Goal: Book appointment/travel/reservation

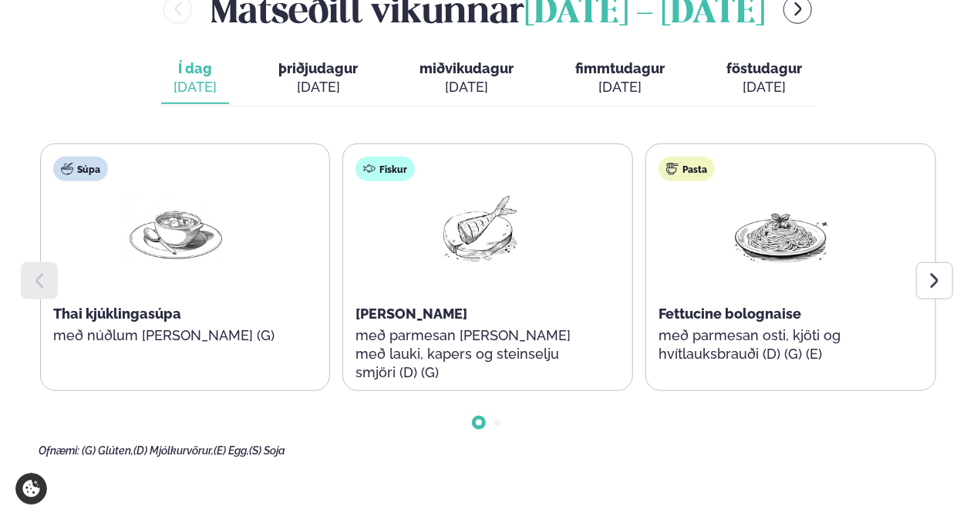
scroll to position [694, 0]
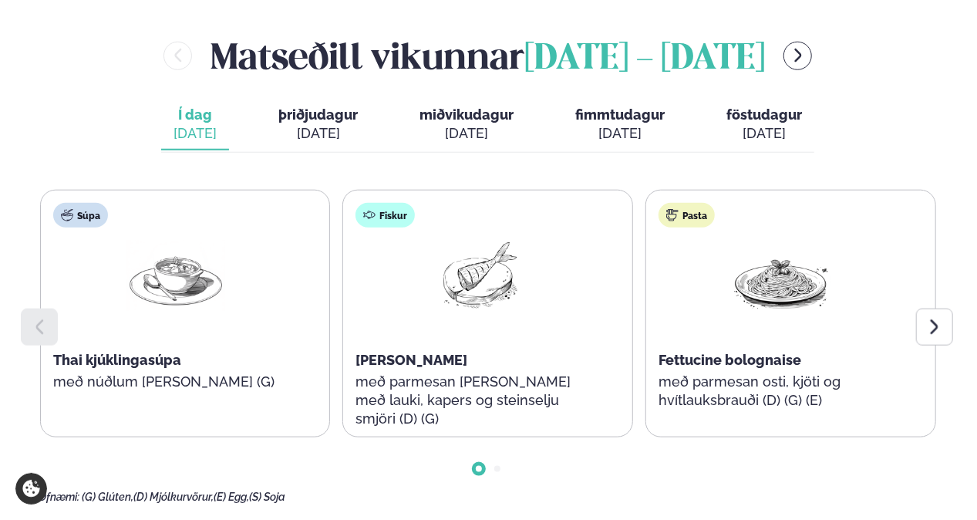
click at [948, 308] on div at bounding box center [934, 326] width 37 height 37
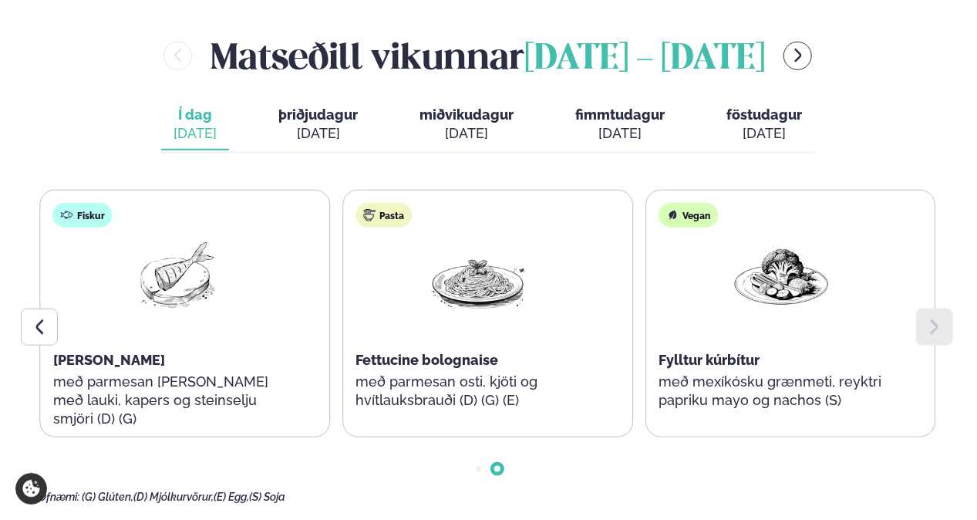
click at [948, 308] on div at bounding box center [934, 326] width 37 height 37
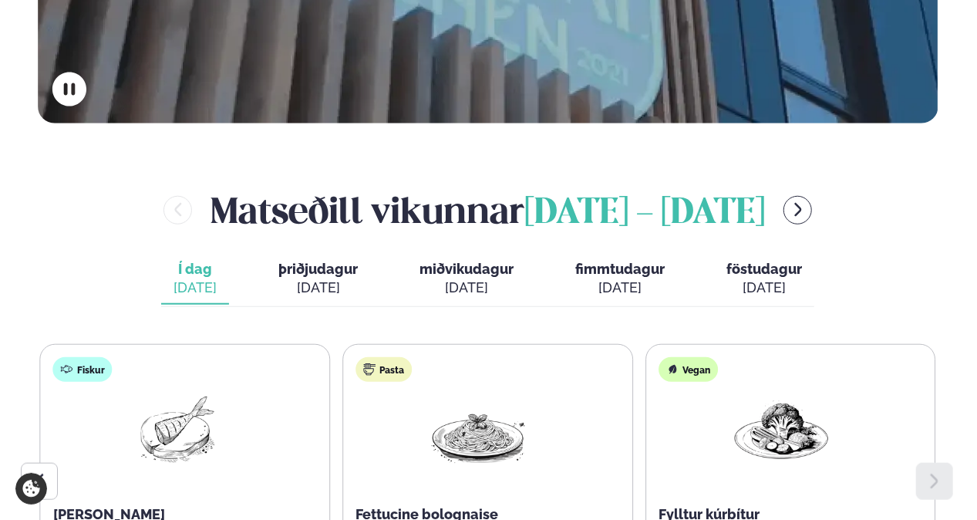
click at [287, 261] on span "þriðjudagur" at bounding box center [317, 269] width 79 height 16
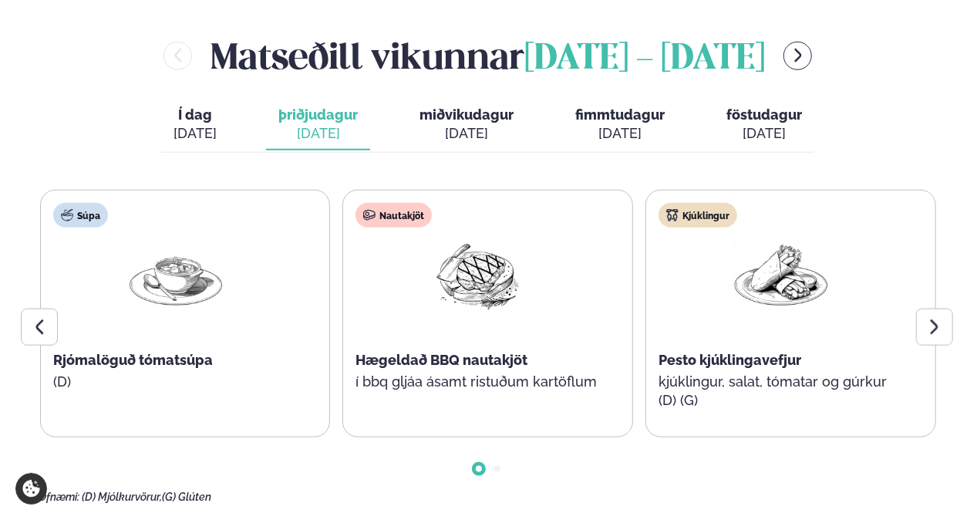
click at [941, 318] on icon at bounding box center [934, 327] width 19 height 19
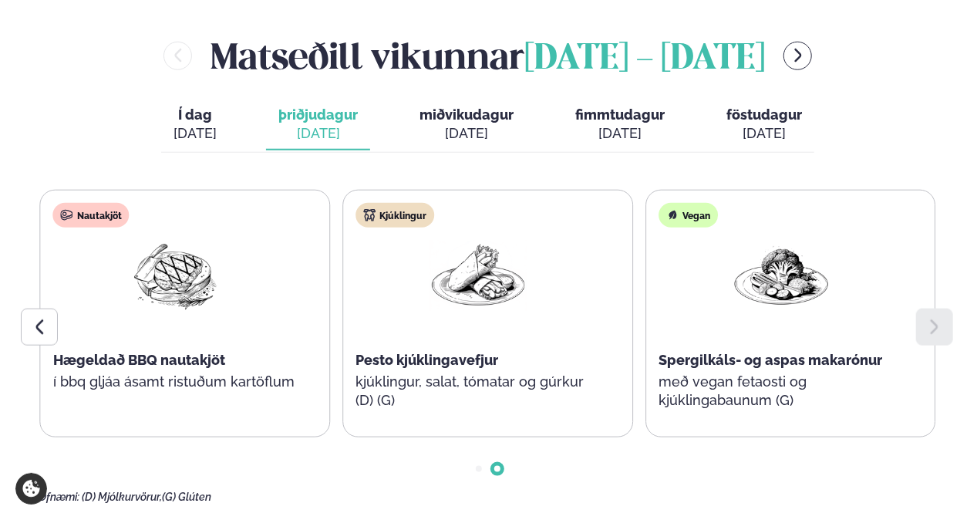
click at [941, 318] on icon at bounding box center [934, 327] width 19 height 19
click at [452, 124] on div "[DATE]" at bounding box center [466, 133] width 94 height 19
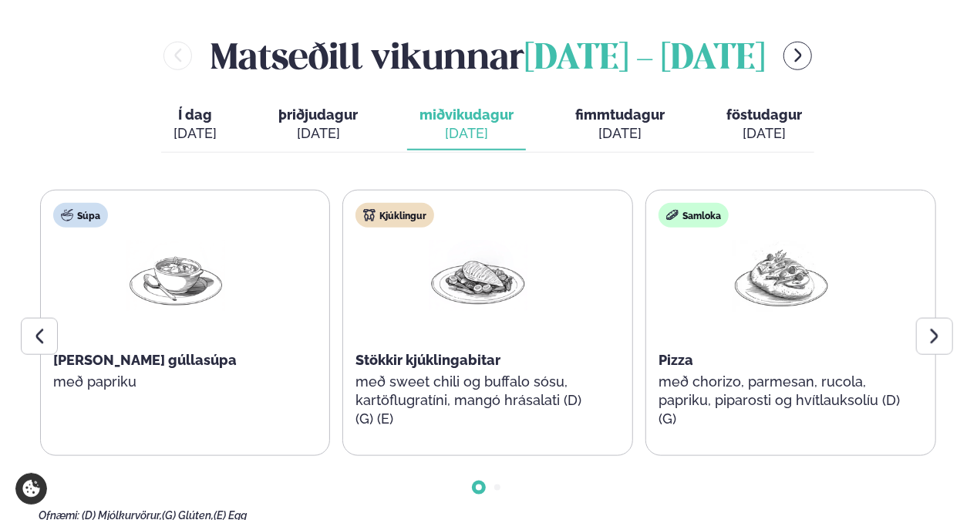
click at [945, 318] on div at bounding box center [934, 336] width 37 height 37
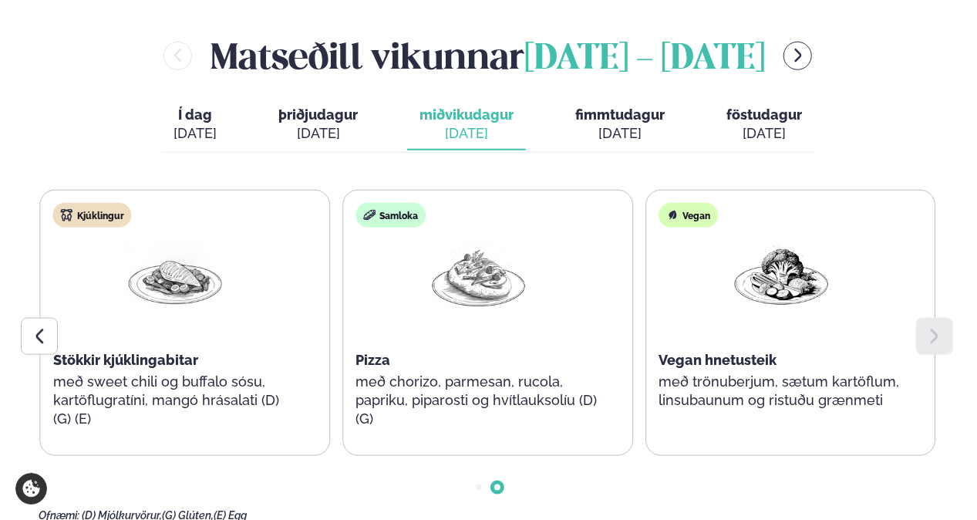
click at [945, 318] on div at bounding box center [934, 336] width 37 height 37
click at [625, 124] on div "[DATE]" at bounding box center [619, 133] width 89 height 19
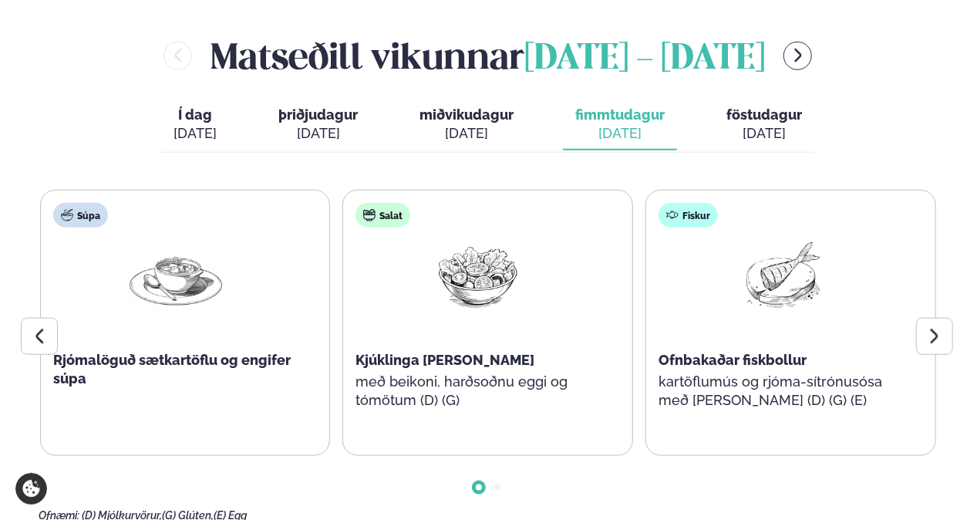
click at [932, 327] on icon at bounding box center [934, 336] width 19 height 19
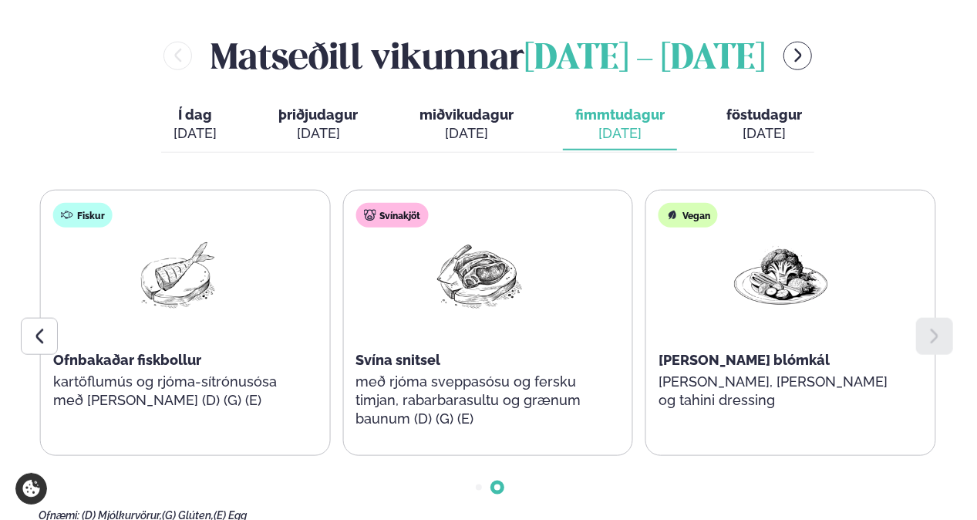
click at [932, 327] on icon at bounding box center [934, 336] width 19 height 19
click at [35, 327] on icon at bounding box center [39, 336] width 19 height 19
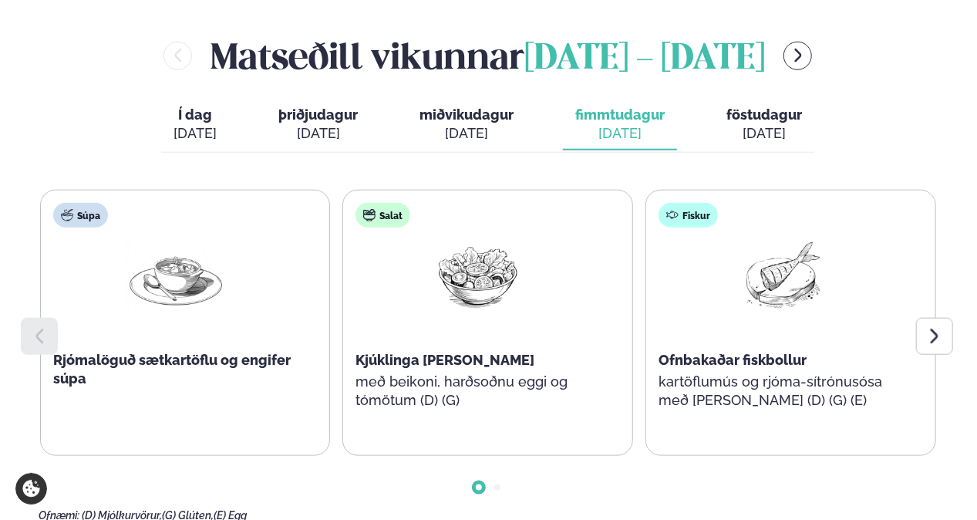
click at [35, 327] on icon at bounding box center [39, 336] width 19 height 19
click at [759, 124] on div "[DATE]" at bounding box center [764, 133] width 76 height 19
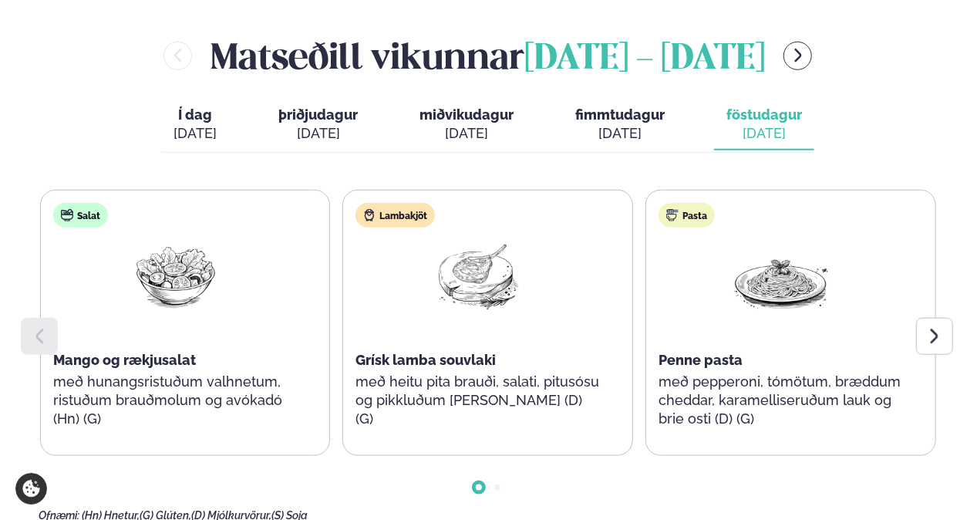
click at [938, 327] on icon at bounding box center [934, 336] width 19 height 19
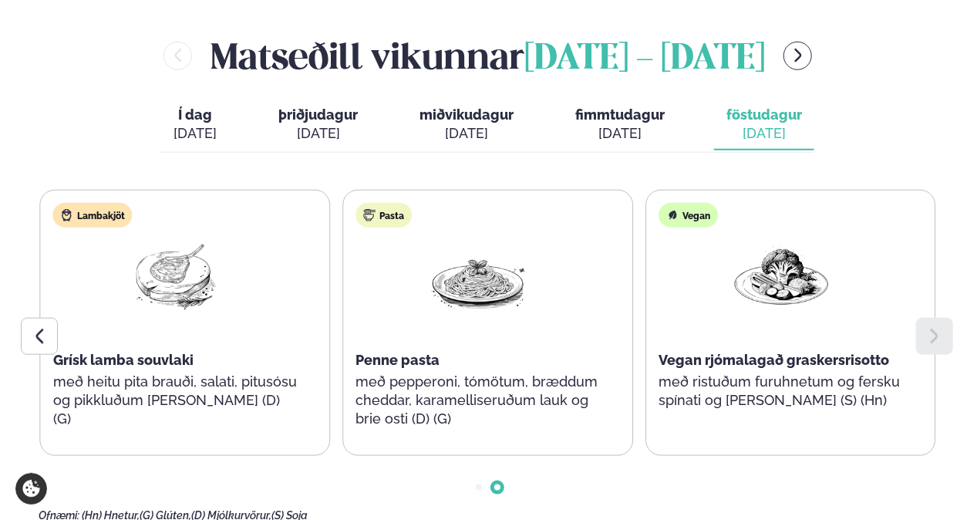
click at [938, 327] on icon at bounding box center [934, 336] width 19 height 19
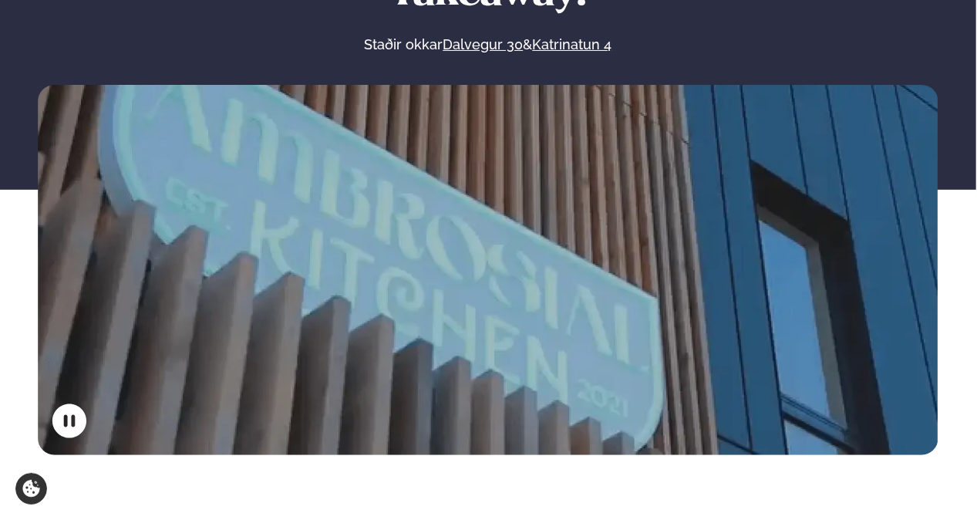
scroll to position [463, 0]
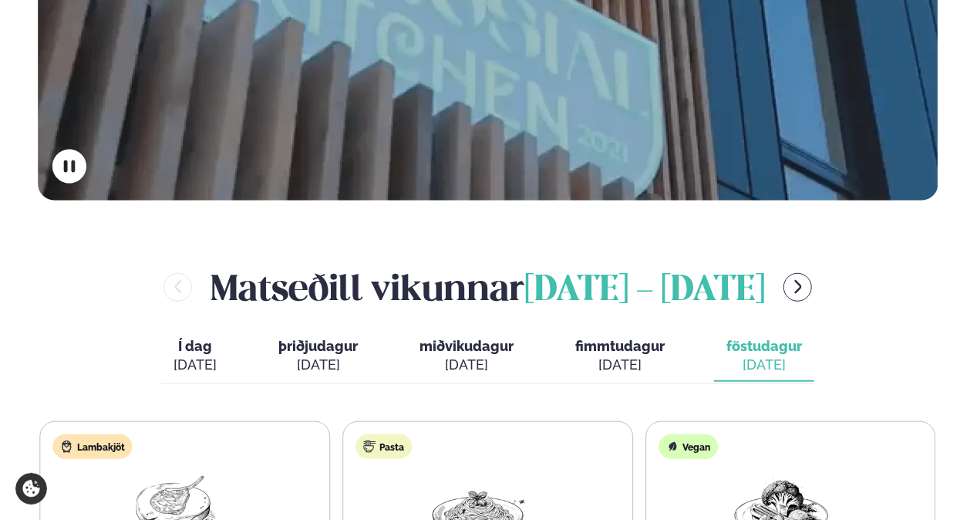
click at [806, 278] on icon "menu-btn-right" at bounding box center [797, 286] width 17 height 17
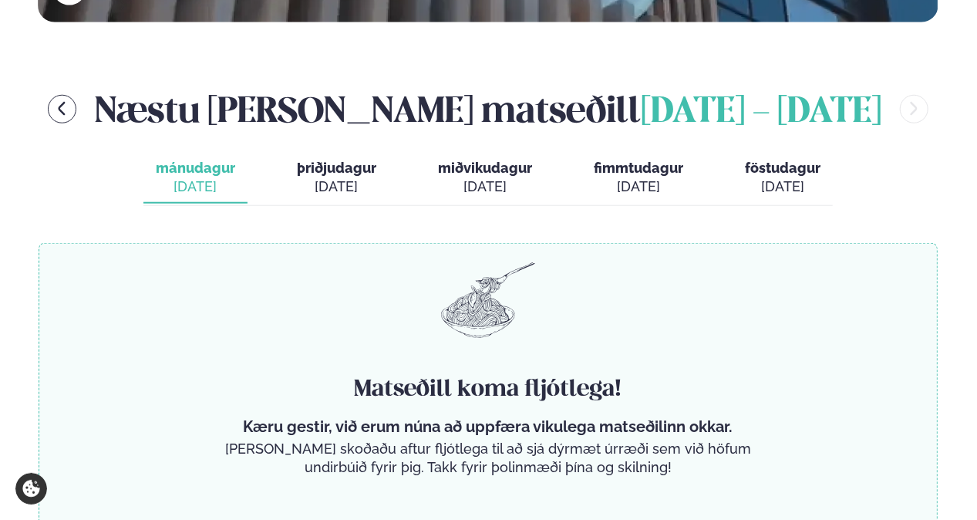
scroll to position [617, 0]
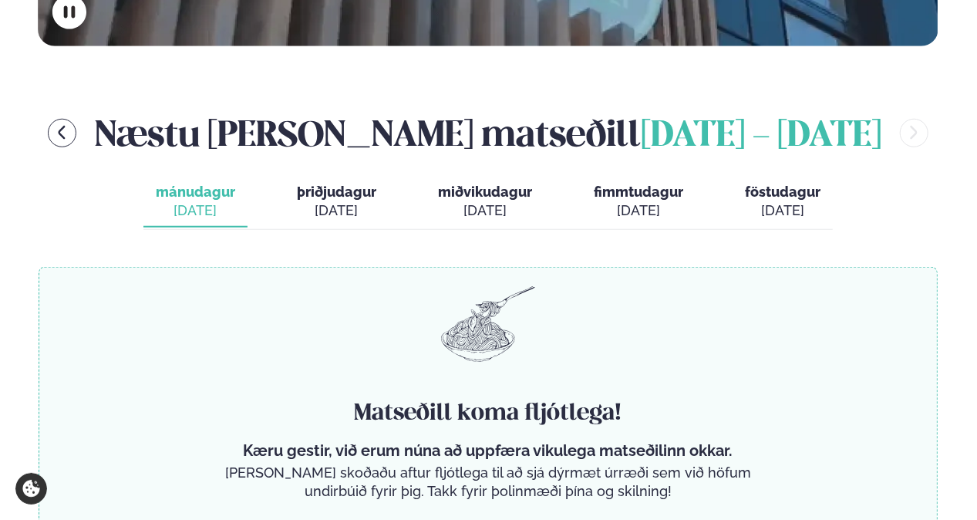
click at [344, 201] on div "[DATE]" at bounding box center [336, 210] width 79 height 19
click at [457, 201] on div "[DATE]" at bounding box center [485, 210] width 94 height 19
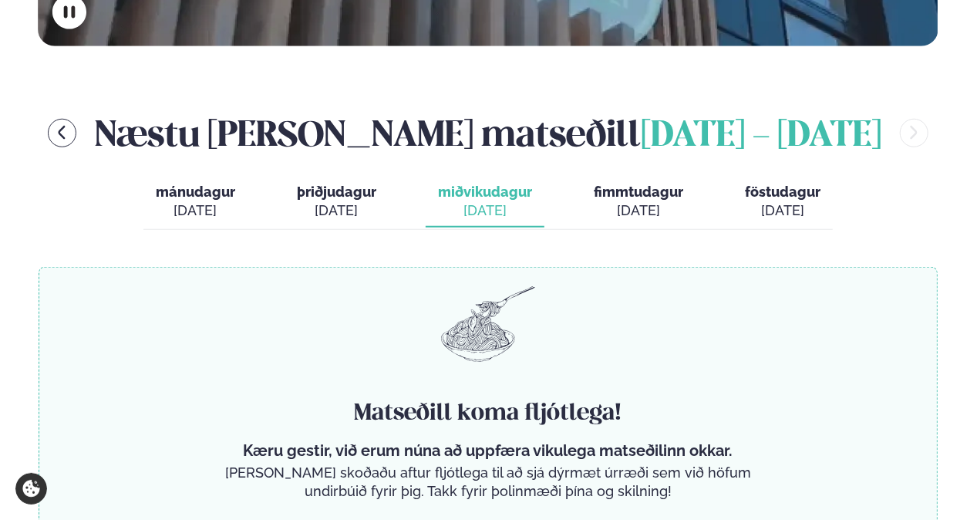
click at [632, 183] on span "fimmtudagur" at bounding box center [638, 191] width 89 height 16
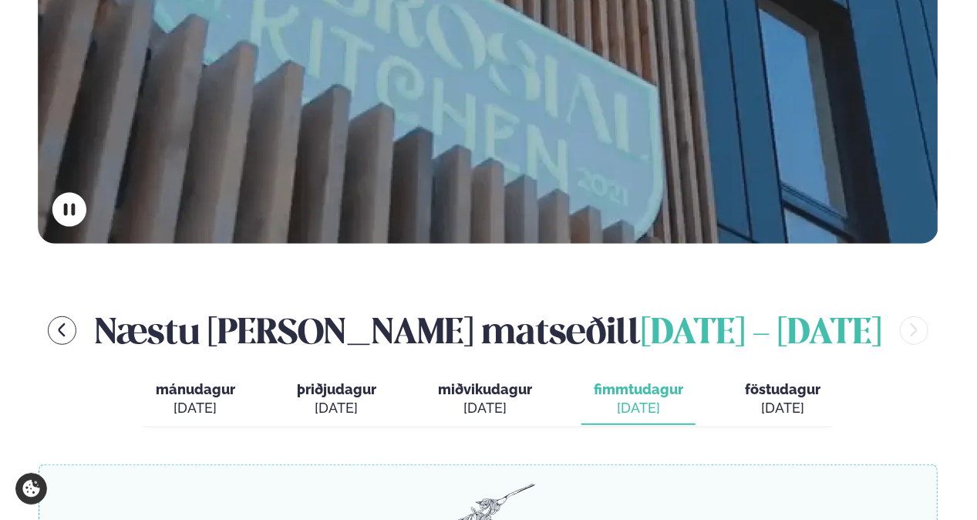
scroll to position [308, 0]
